Goal: Task Accomplishment & Management: Use online tool/utility

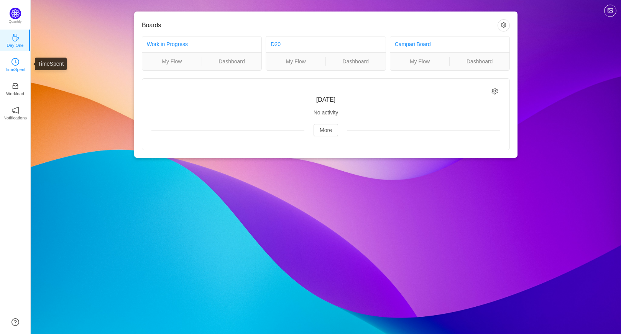
click at [13, 66] on p "TimeSpent" at bounding box center [15, 69] width 21 height 7
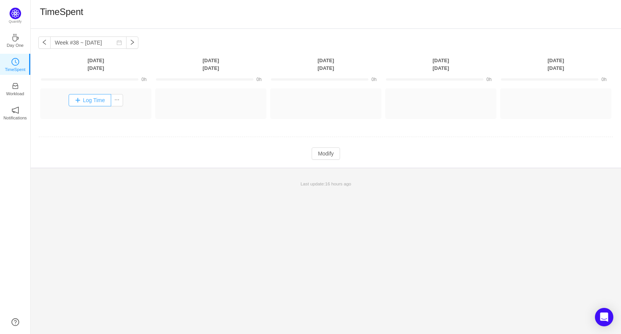
click at [75, 100] on button "Log Time" at bounding box center [90, 100] width 43 height 12
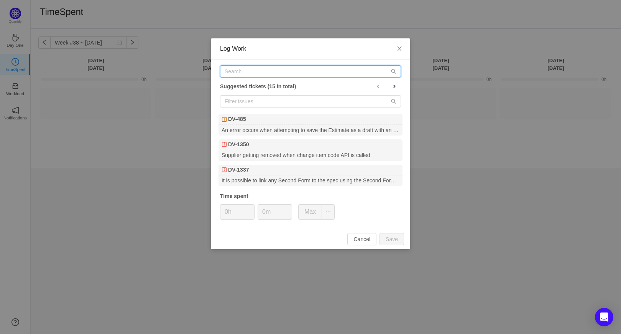
click at [230, 74] on input "text" at bounding box center [310, 71] width 181 height 12
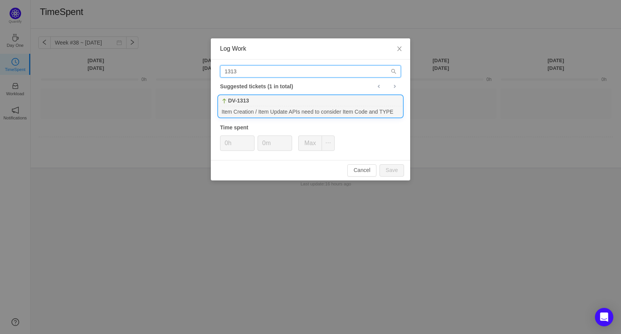
type input "1313"
click at [252, 103] on div "DV-1313" at bounding box center [311, 100] width 184 height 11
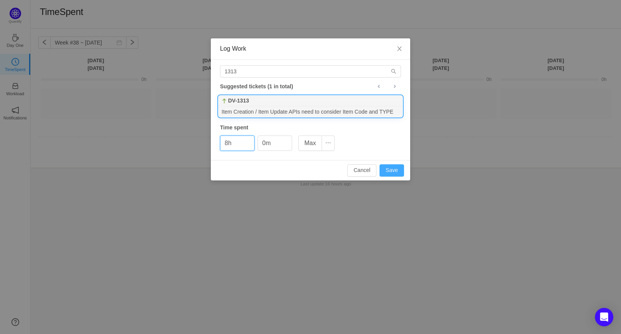
click at [400, 171] on button "Save" at bounding box center [392, 170] width 25 height 12
type input "0h"
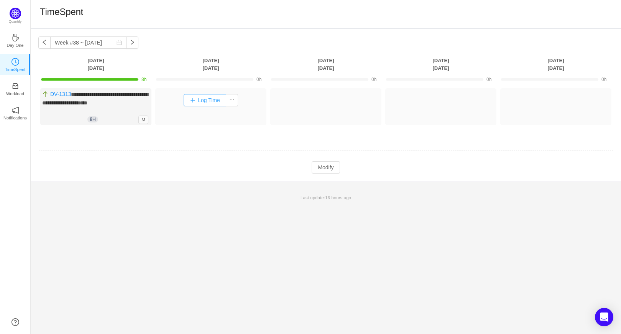
click at [201, 100] on button "Log Time" at bounding box center [205, 100] width 43 height 12
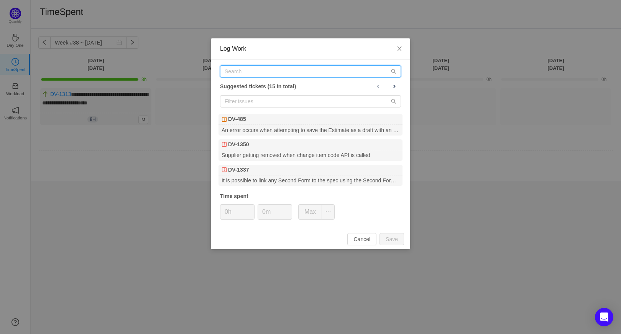
click at [237, 74] on input "text" at bounding box center [310, 71] width 181 height 12
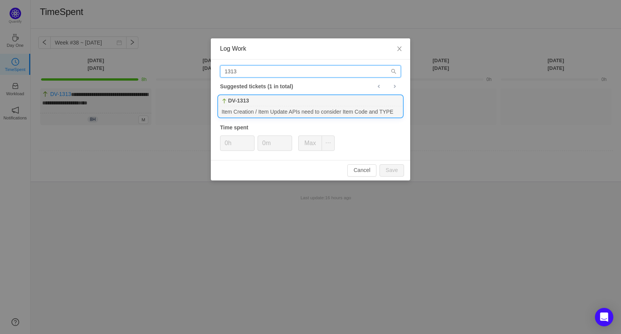
type input "1313"
click at [256, 107] on div "Item Creation / Item Update APIs need to consider Item Code and TYPE" at bounding box center [311, 111] width 184 height 10
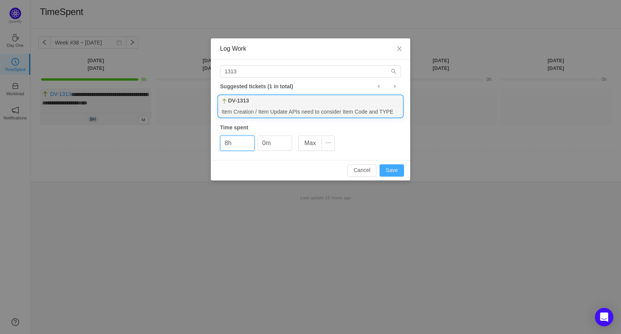
click at [389, 168] on button "Save" at bounding box center [392, 170] width 25 height 12
type input "0h"
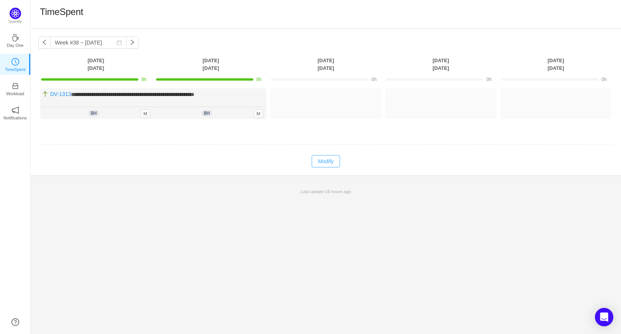
click at [319, 161] on button "Modify" at bounding box center [326, 161] width 28 height 12
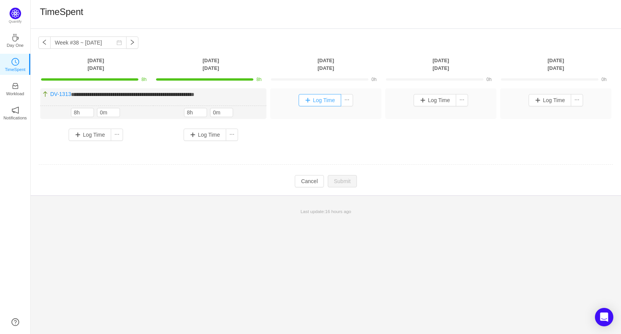
click at [305, 102] on button "Log Time" at bounding box center [320, 100] width 43 height 12
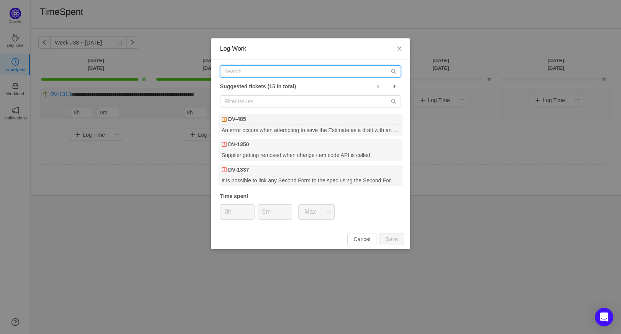
click at [234, 71] on input "text" at bounding box center [310, 71] width 181 height 12
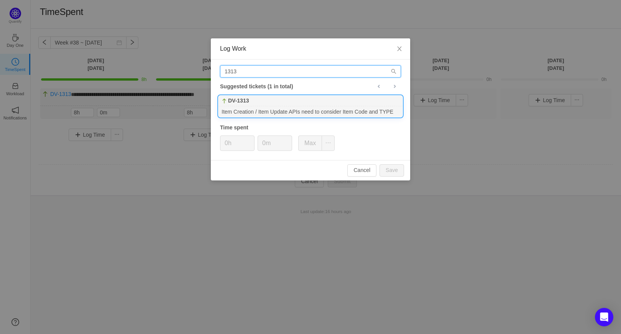
type input "1313"
click at [245, 100] on b "DV-1313" at bounding box center [238, 101] width 21 height 8
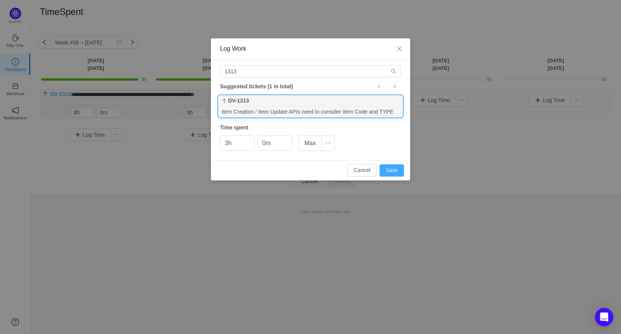
click at [393, 170] on button "Save" at bounding box center [392, 170] width 25 height 12
type input "0h"
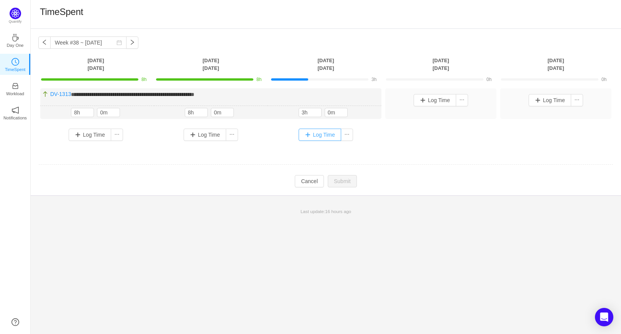
click at [307, 132] on button "Log Time" at bounding box center [320, 134] width 43 height 12
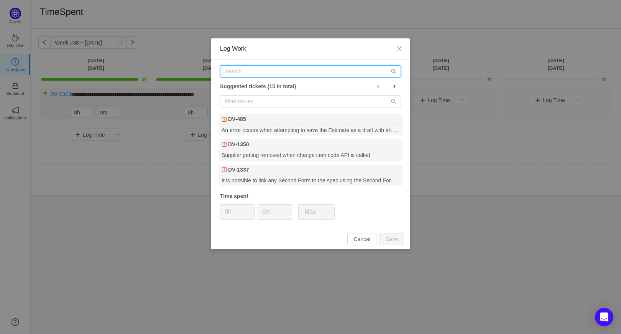
click at [232, 76] on input "text" at bounding box center [310, 71] width 181 height 12
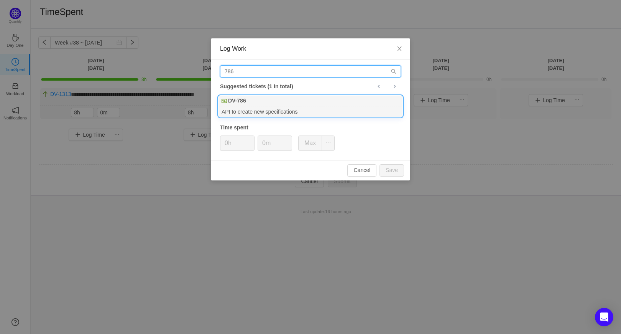
type input "786"
click at [248, 104] on div "DV-786" at bounding box center [311, 100] width 184 height 11
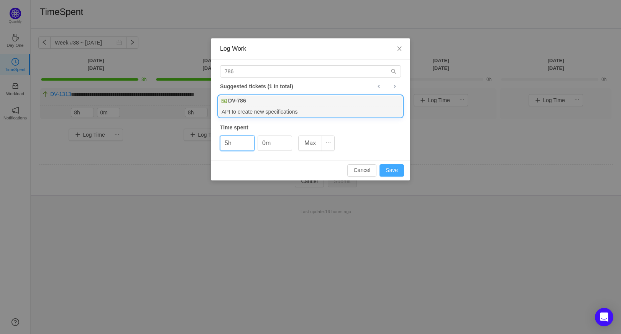
click at [395, 168] on button "Save" at bounding box center [392, 170] width 25 height 12
type input "0h"
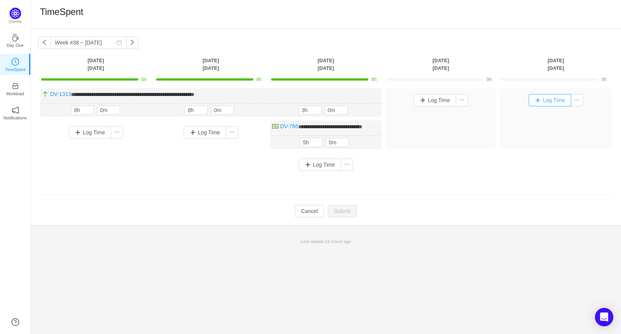
click at [541, 100] on button "Log Time" at bounding box center [550, 100] width 43 height 12
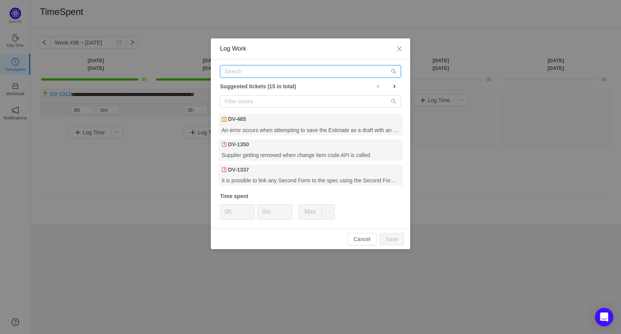
click at [258, 72] on input "text" at bounding box center [310, 71] width 181 height 12
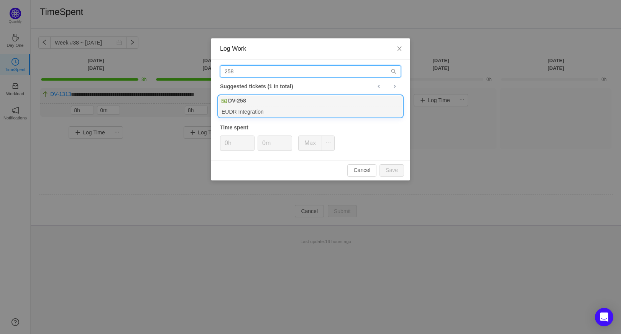
type input "258"
click at [265, 102] on div "DV-258" at bounding box center [311, 100] width 184 height 11
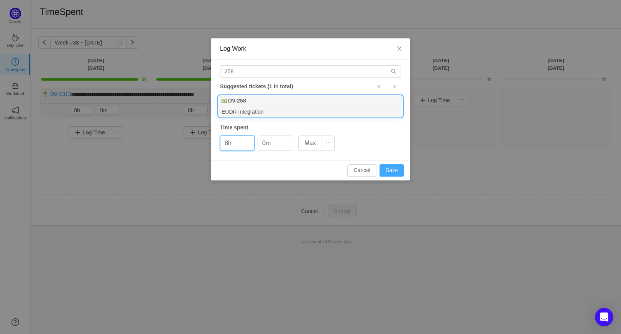
click at [388, 167] on button "Save" at bounding box center [392, 170] width 25 height 12
type input "0h"
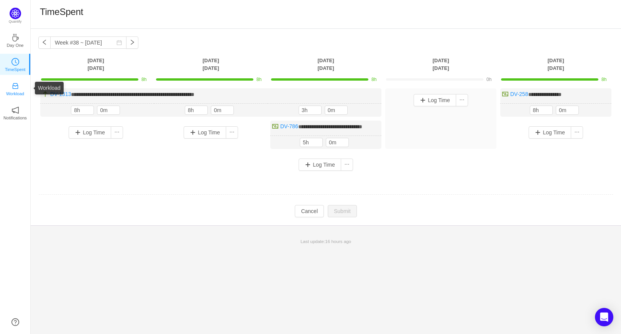
click at [12, 88] on icon "icon: inbox" at bounding box center [16, 86] width 8 height 8
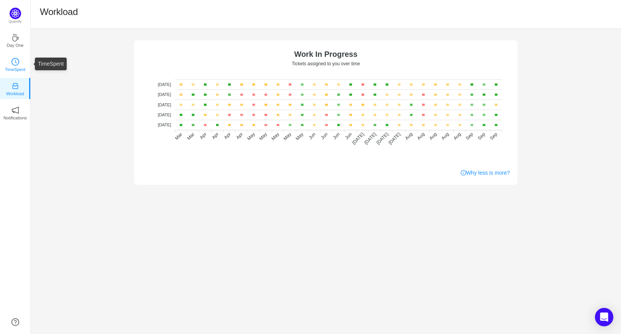
click at [12, 66] on p "TimeSpent" at bounding box center [15, 69] width 21 height 7
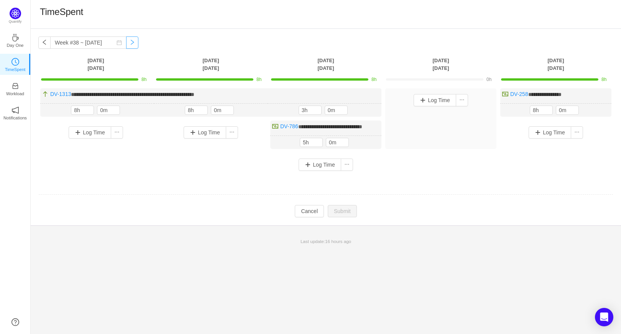
click at [129, 41] on button "button" at bounding box center [132, 42] width 12 height 12
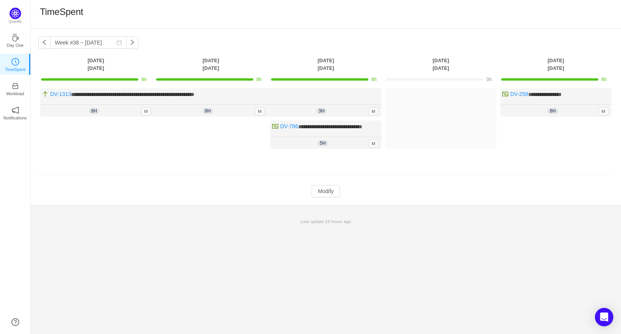
click at [151, 23] on div "TimeSpent" at bounding box center [326, 14] width 591 height 29
click at [43, 43] on button "button" at bounding box center [44, 42] width 12 height 12
type input "Week #37 ~ [DATE]"
